Goal: Transaction & Acquisition: Obtain resource

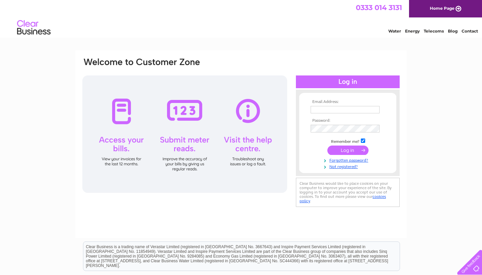
type input "invercaimbe@btinternet.com"
click at [354, 153] on input "submit" at bounding box center [348, 149] width 41 height 9
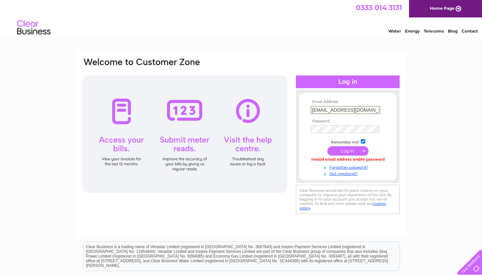
click at [229, 214] on div "Email Address: invercaimbe@btinternet.com Password:" at bounding box center [241, 144] width 332 height 188
click at [336, 166] on link "Forgotten password?" at bounding box center [349, 166] width 76 height 6
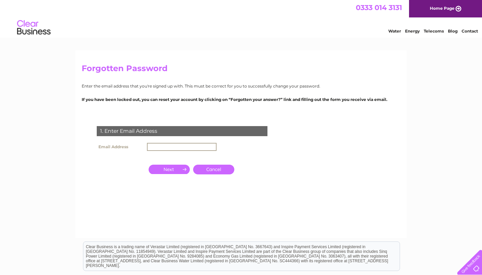
click at [183, 146] on input "text" at bounding box center [182, 147] width 70 height 8
type input "invercaimbe@btinternet.com"
click at [173, 169] on input "button" at bounding box center [169, 168] width 41 height 9
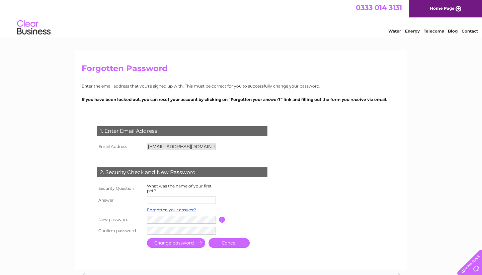
click at [166, 200] on input "text" at bounding box center [181, 199] width 69 height 7
type input "Hannah"
click at [177, 244] on input "submit" at bounding box center [176, 244] width 58 height 10
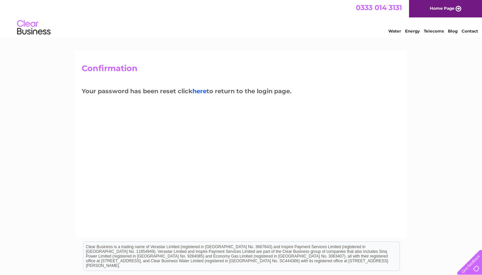
click at [201, 89] on link "here" at bounding box center [200, 90] width 14 height 7
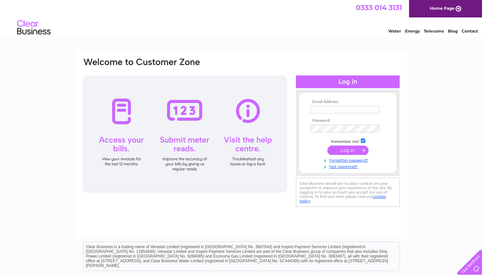
type input "invercaimbe@btinternet.com"
click at [353, 149] on input "submit" at bounding box center [348, 149] width 41 height 9
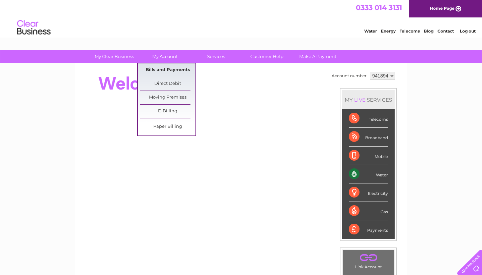
click at [157, 68] on link "Bills and Payments" at bounding box center [167, 69] width 55 height 13
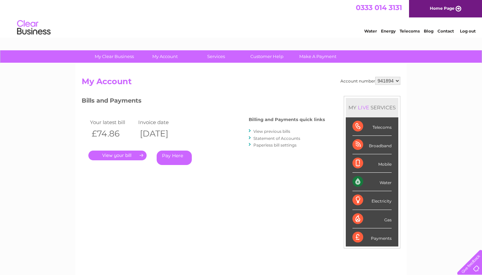
click at [269, 132] on link "View previous bills" at bounding box center [272, 131] width 37 height 5
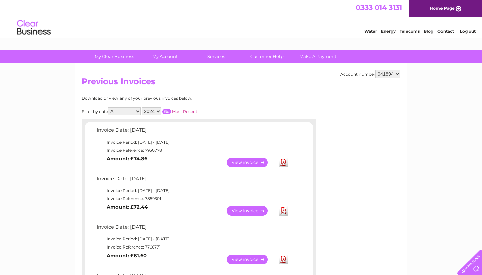
click at [171, 109] on input "button" at bounding box center [167, 111] width 9 height 5
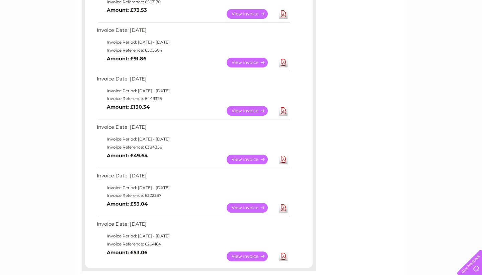
scroll to position [444, 0]
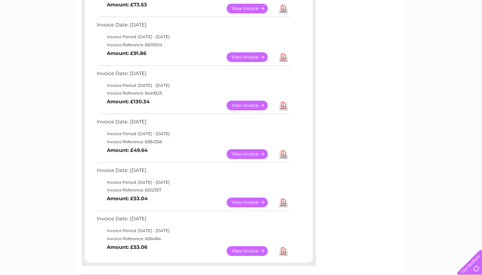
click at [283, 101] on link "Download" at bounding box center [283, 106] width 8 height 10
click at [283, 52] on link "Download" at bounding box center [283, 57] width 8 height 10
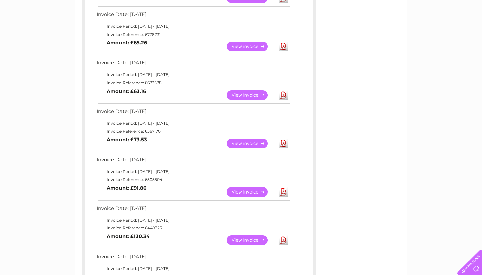
scroll to position [309, 0]
click at [283, 139] on link "Download" at bounding box center [283, 144] width 8 height 10
click at [283, 91] on link "Download" at bounding box center [283, 95] width 8 height 10
click at [284, 44] on link "Download" at bounding box center [283, 47] width 8 height 10
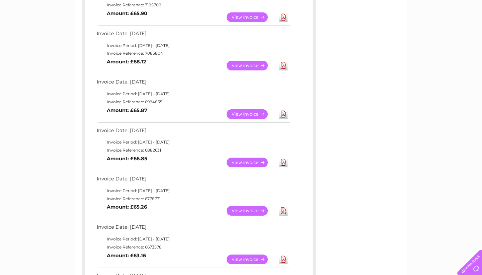
scroll to position [144, 0]
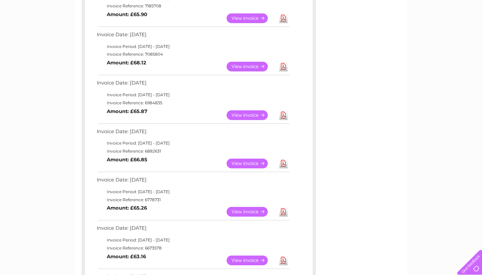
click at [284, 159] on link "Download" at bounding box center [283, 163] width 8 height 10
click at [283, 112] on link "Download" at bounding box center [283, 115] width 8 height 10
click at [285, 65] on link "Download" at bounding box center [283, 67] width 8 height 10
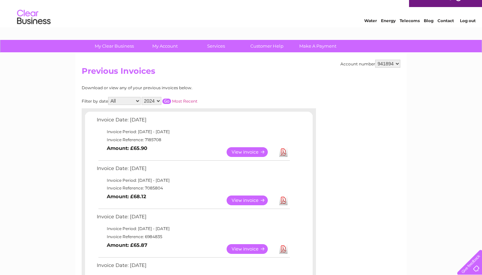
scroll to position [3, 0]
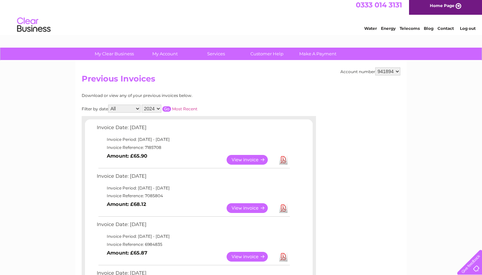
click at [284, 159] on link "Download" at bounding box center [283, 160] width 8 height 10
select select "2025"
click at [171, 107] on input "button" at bounding box center [167, 108] width 9 height 5
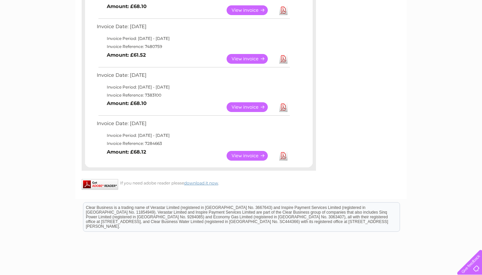
scroll to position [349, 0]
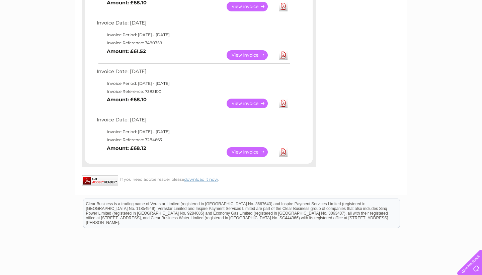
click at [284, 147] on link "Download" at bounding box center [283, 152] width 8 height 10
click at [284, 99] on link "Download" at bounding box center [283, 104] width 8 height 10
click at [284, 52] on link "Download" at bounding box center [283, 55] width 8 height 10
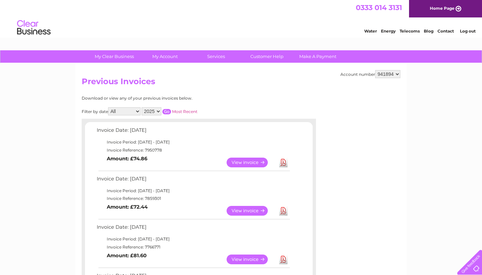
scroll to position [0, 0]
click at [239, 159] on link "View" at bounding box center [251, 162] width 49 height 10
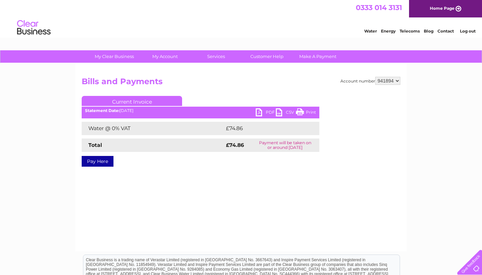
click at [271, 111] on link "PDF" at bounding box center [266, 113] width 20 height 10
click at [312, 30] on div "Water Energy Telecoms Blog Contact Log out" at bounding box center [241, 28] width 482 height 22
